Goal: Transaction & Acquisition: Purchase product/service

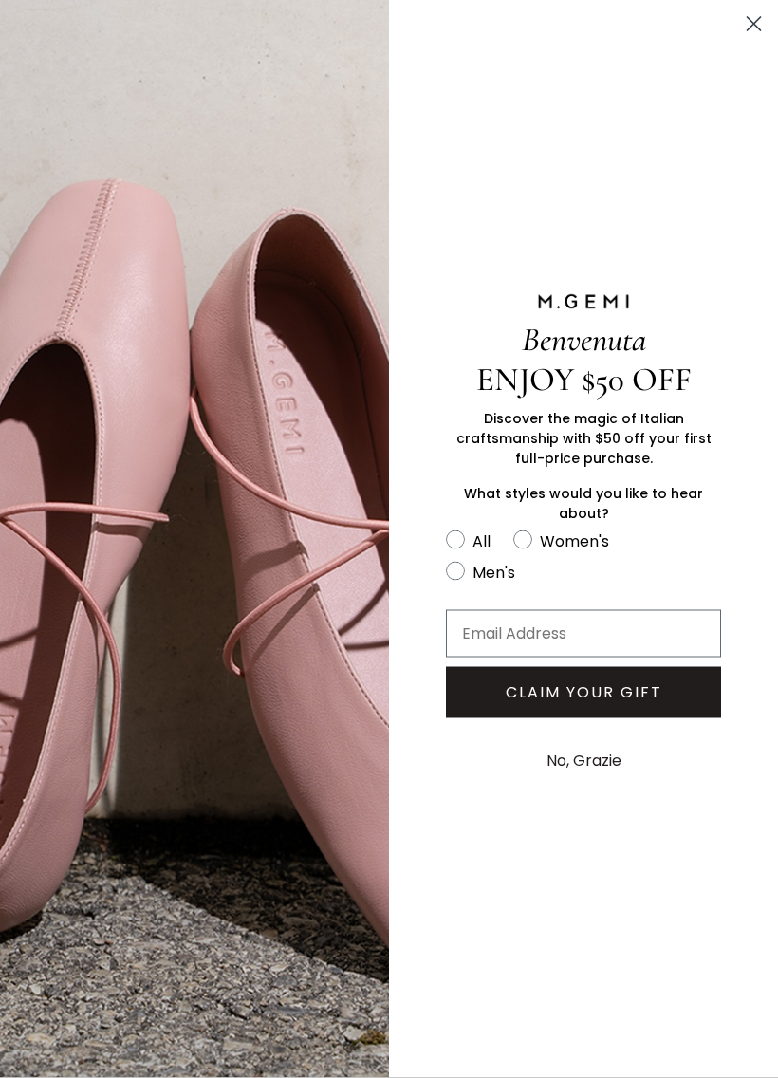
scroll to position [215, 0]
click at [569, 780] on button "No, Grazie" at bounding box center [584, 760] width 94 height 47
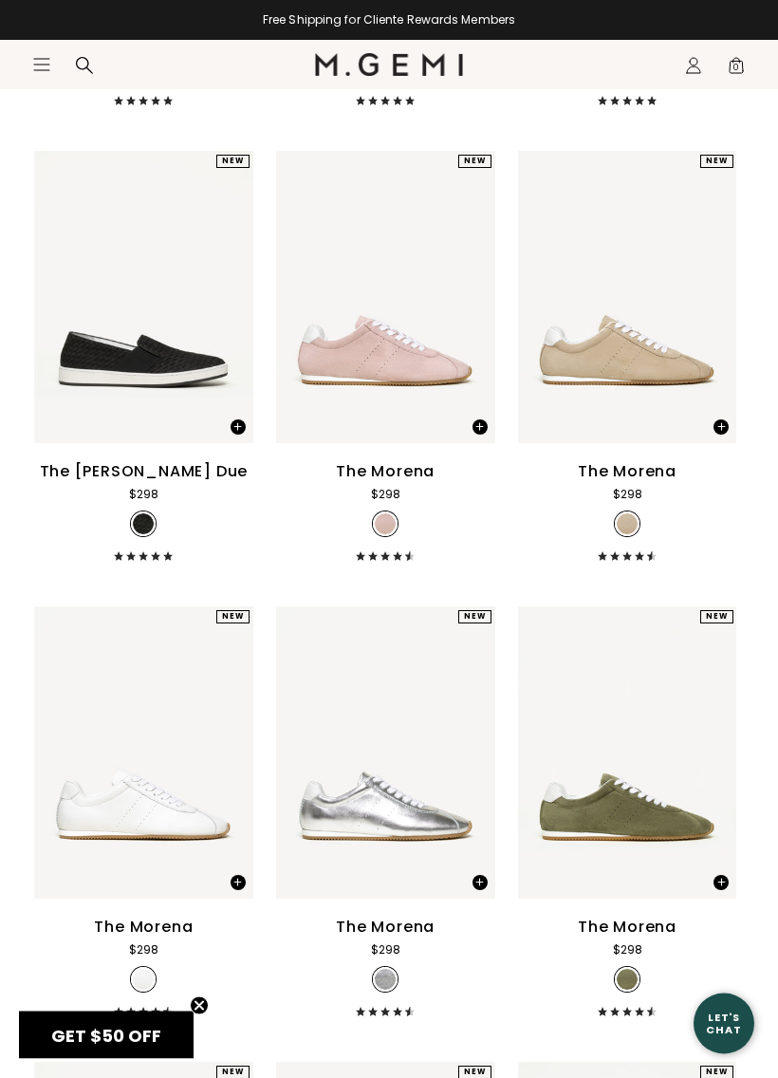
scroll to position [11090, 0]
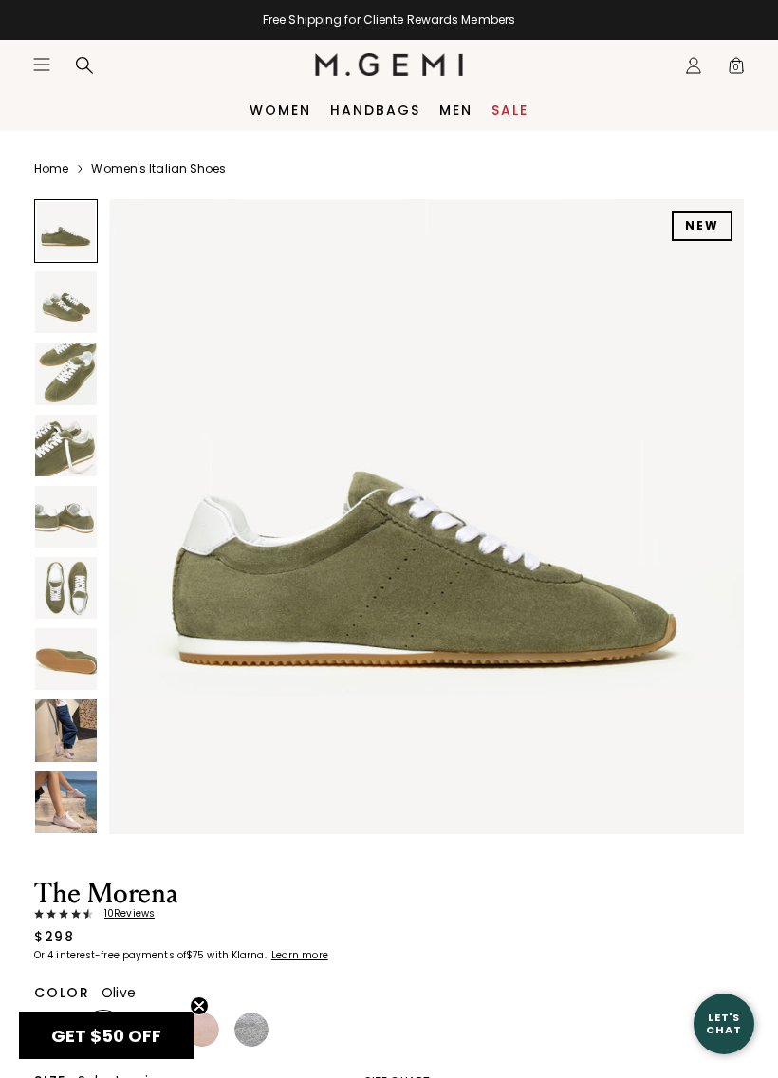
click at [53, 449] on img at bounding box center [66, 446] width 62 height 62
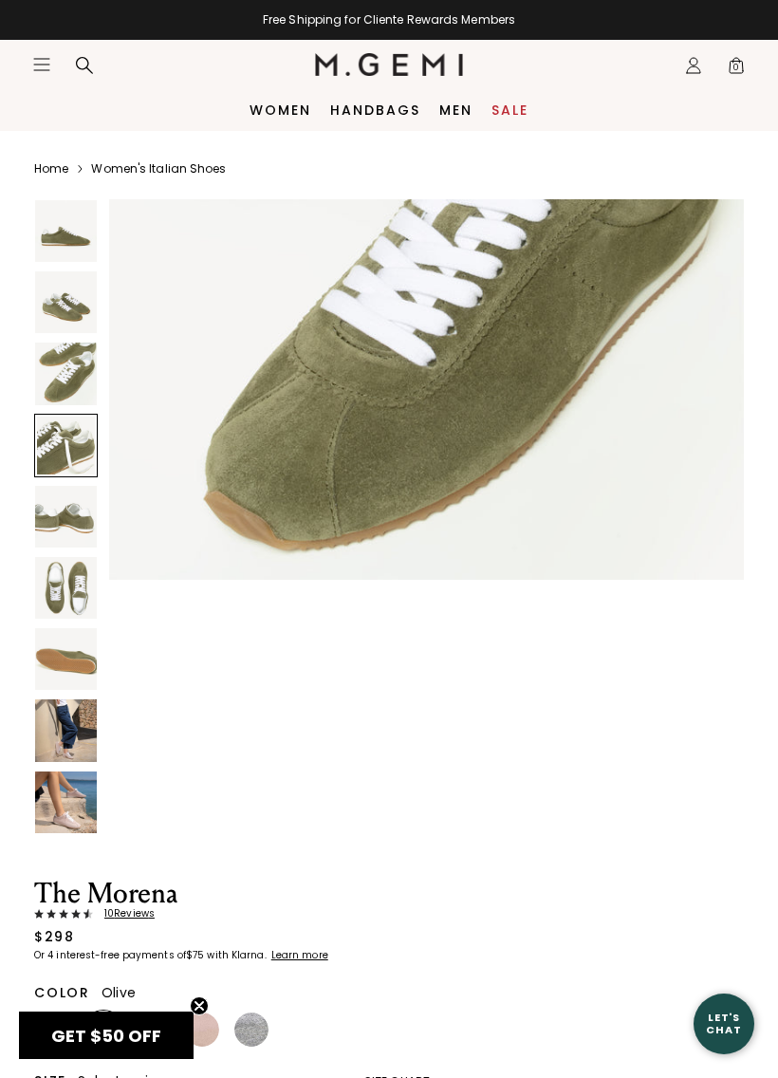
scroll to position [1961, 0]
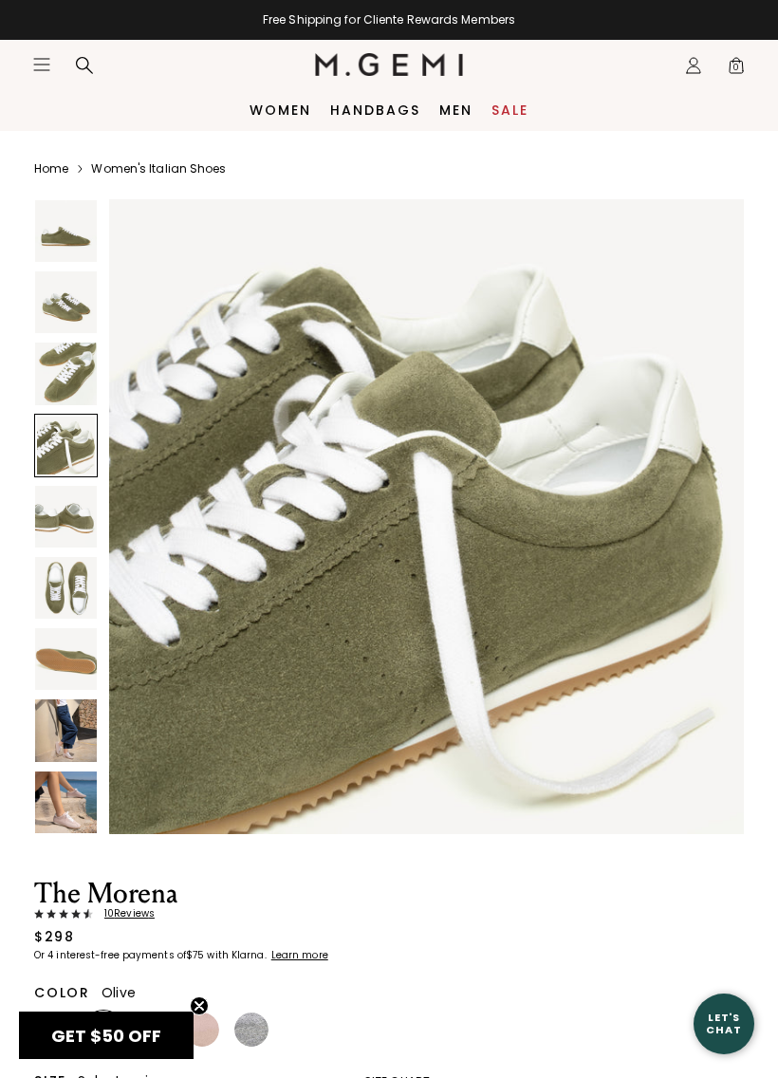
click at [58, 516] on img at bounding box center [66, 517] width 62 height 62
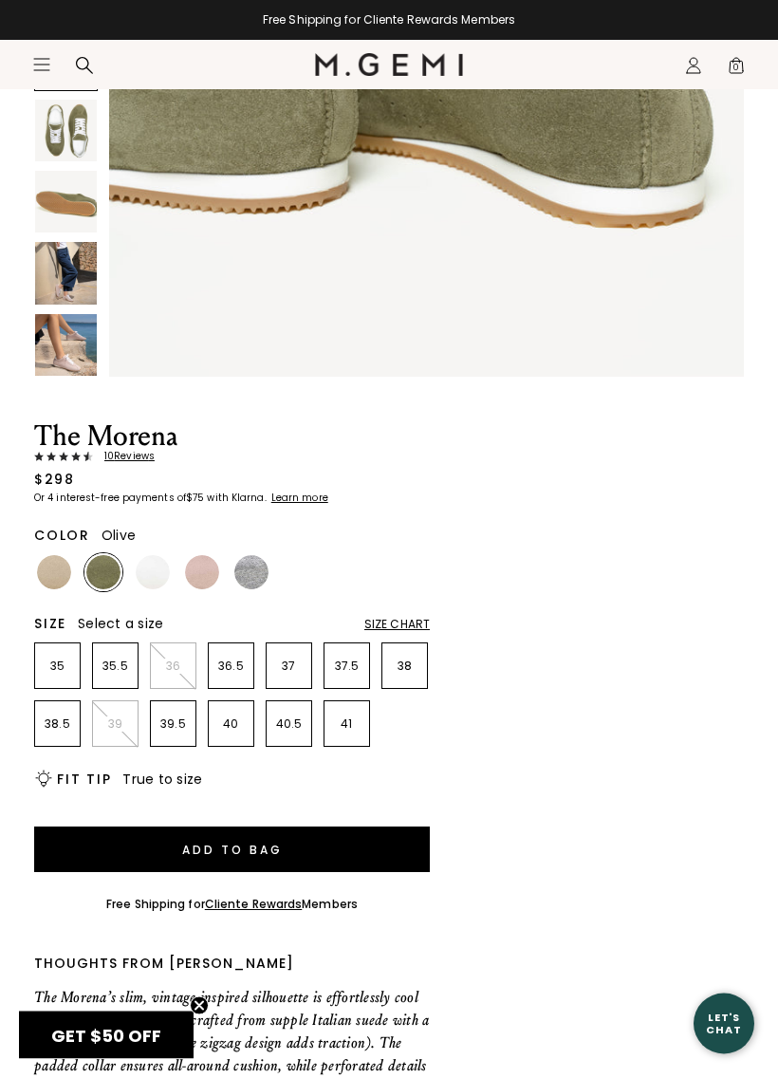
scroll to position [458, 0]
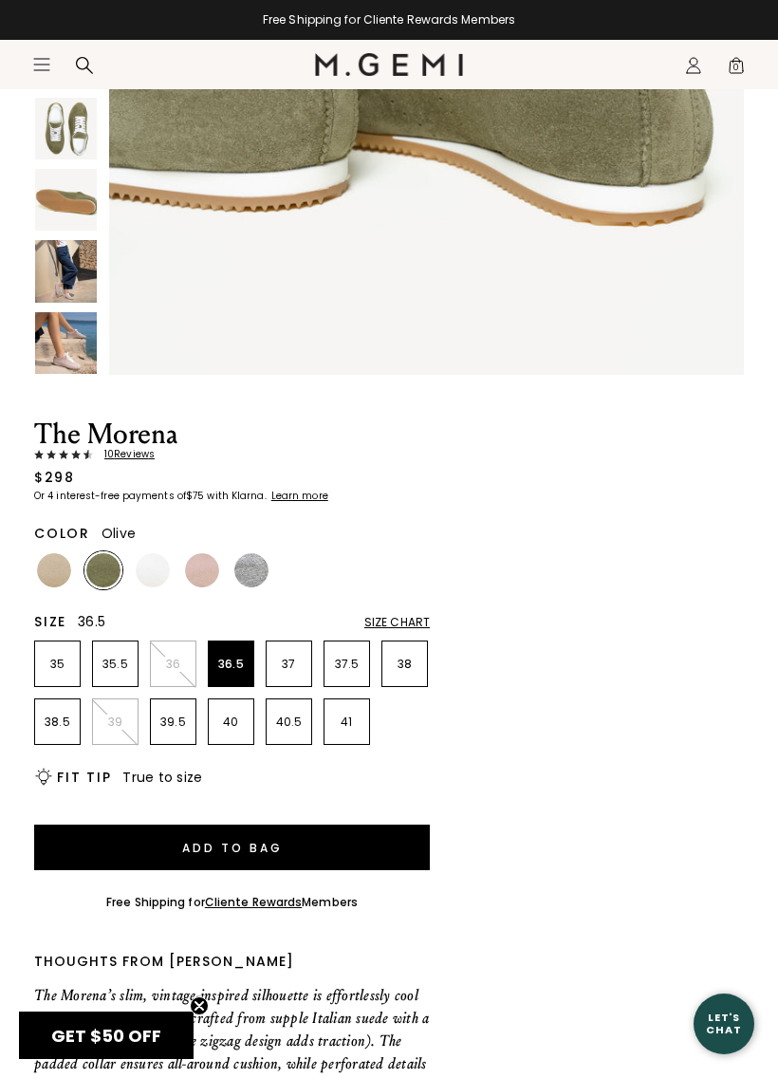
click at [226, 668] on p "36.5" at bounding box center [231, 664] width 45 height 15
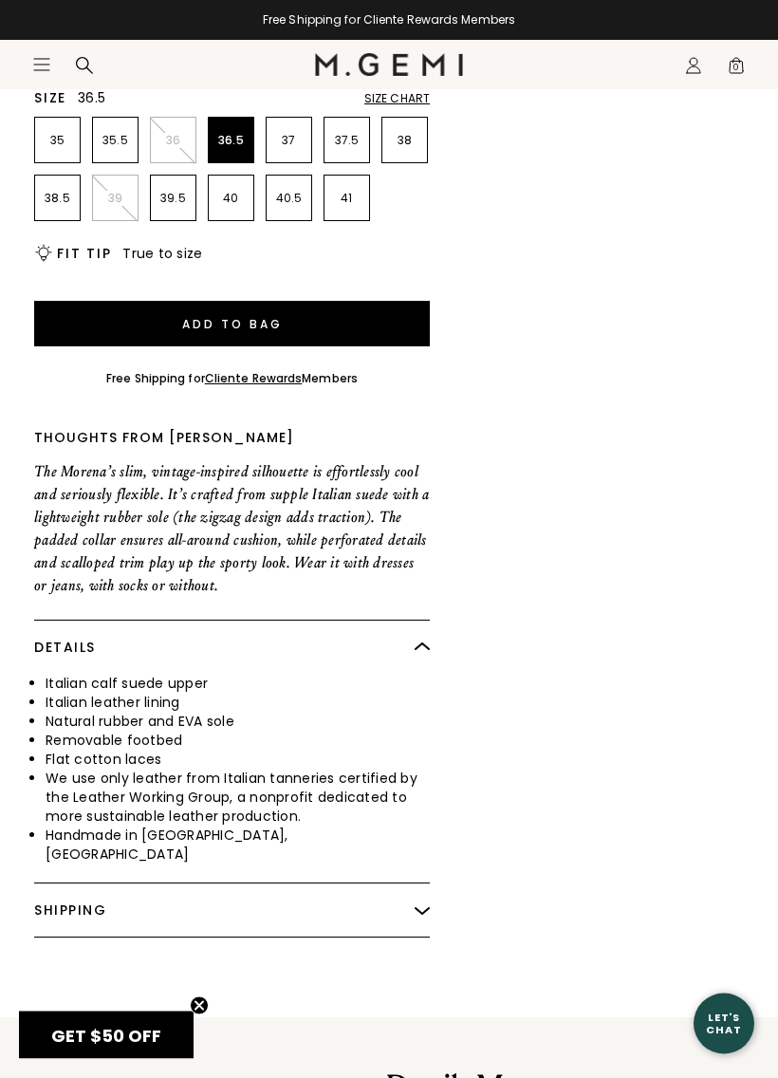
scroll to position [983, 0]
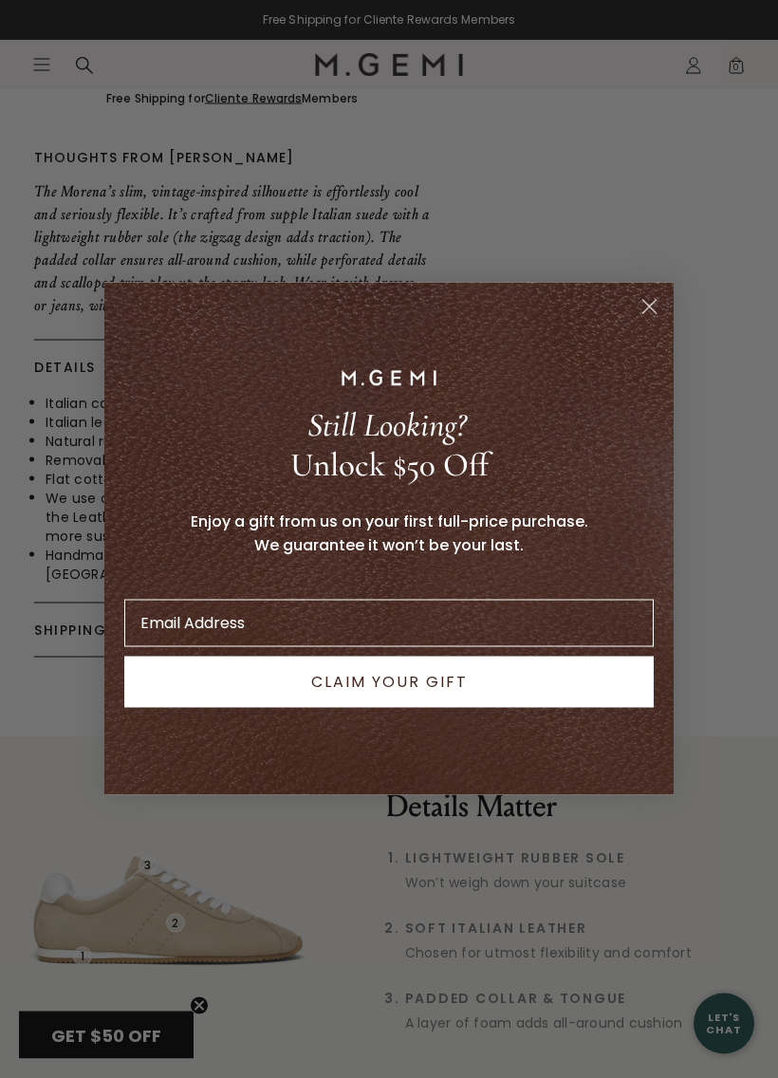
click at [625, 307] on div "Still Looking? Unlock $50 Off Enjoy a gift from us on your first full-price pur…" at bounding box center [389, 539] width 541 height 474
click at [664, 312] on circle "Close dialog" at bounding box center [649, 306] width 31 height 31
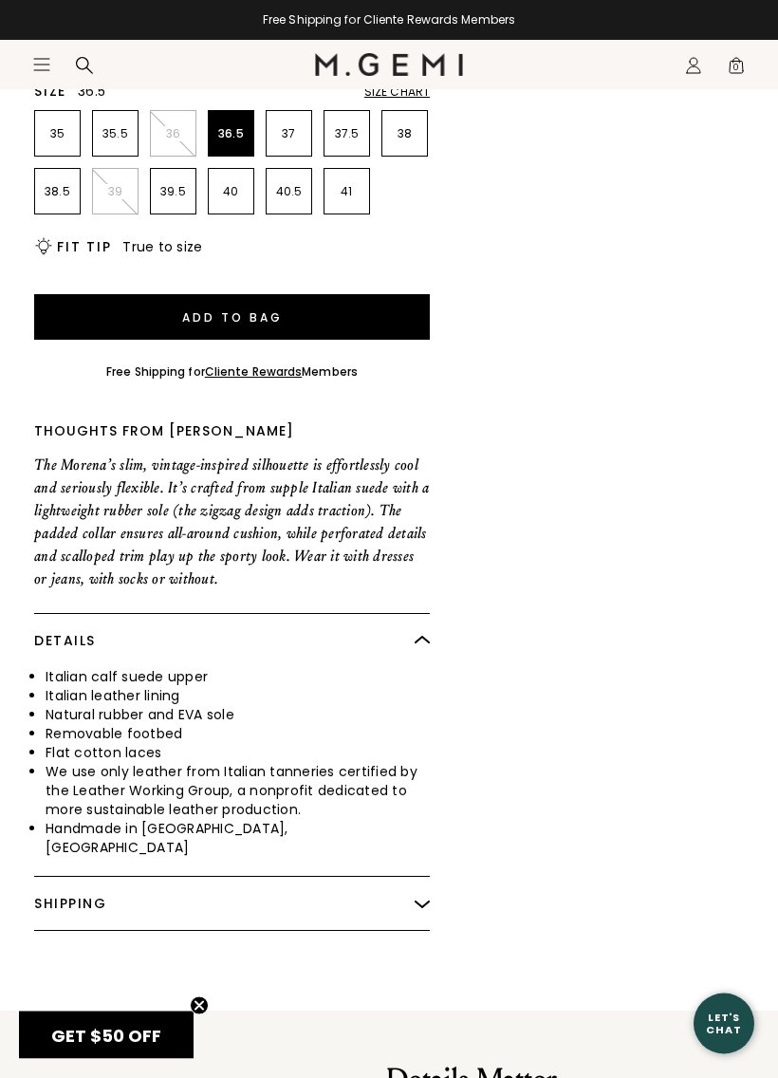
scroll to position [991, 0]
